Goal: Find specific page/section: Find specific page/section

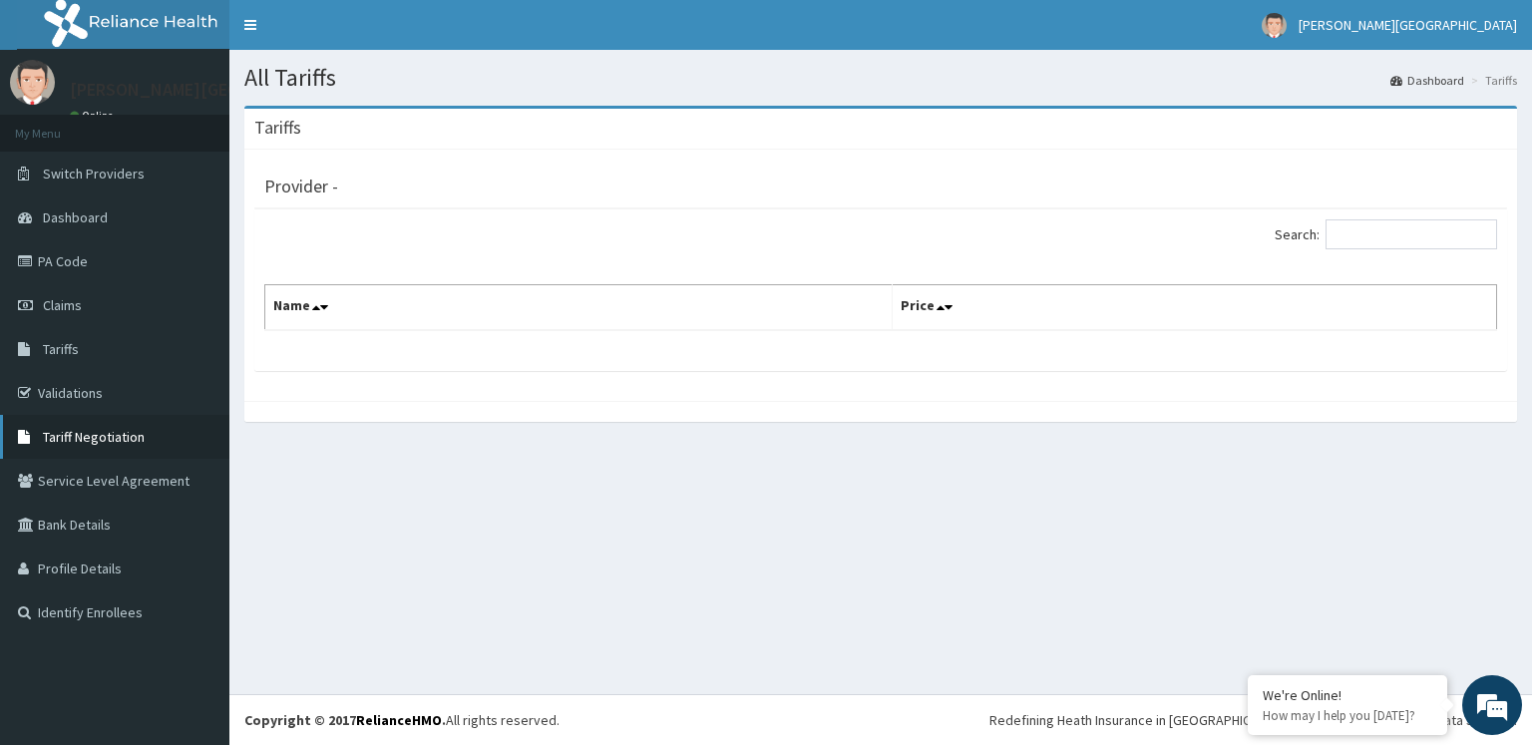
click at [156, 440] on link "Tariff Negotiation" at bounding box center [114, 437] width 229 height 44
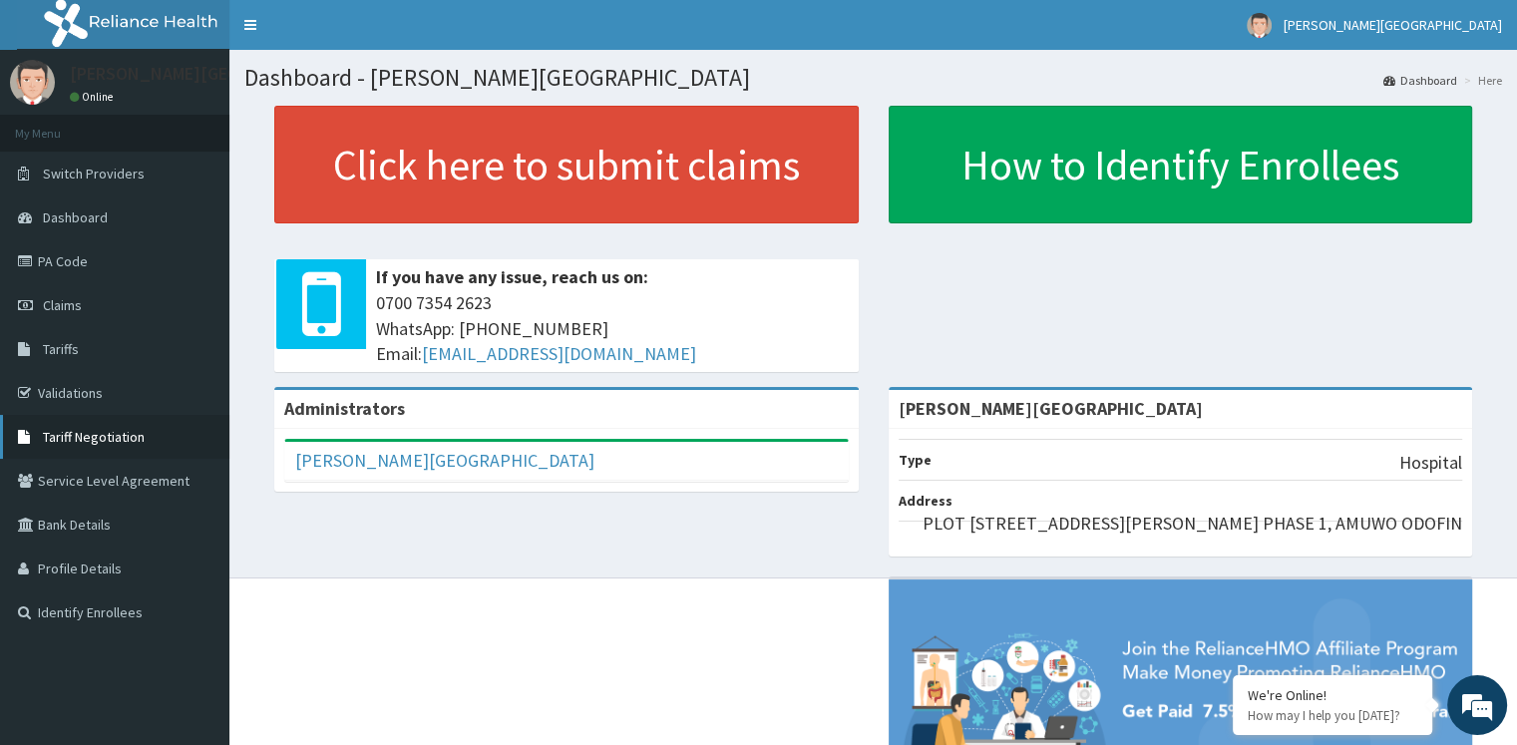
click at [181, 433] on link "Tariff Negotiation" at bounding box center [114, 437] width 229 height 44
